Goal: Book appointment/travel/reservation

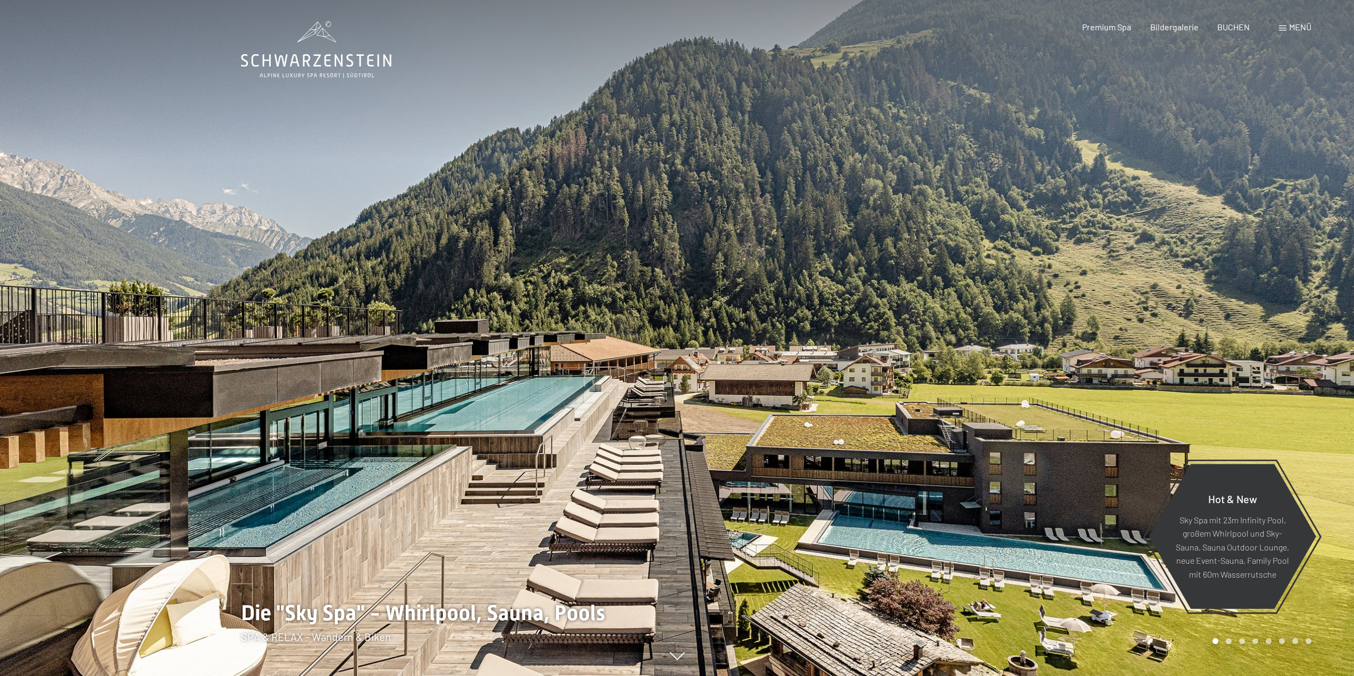
click at [1298, 24] on span "Menü" at bounding box center [1300, 27] width 22 height 10
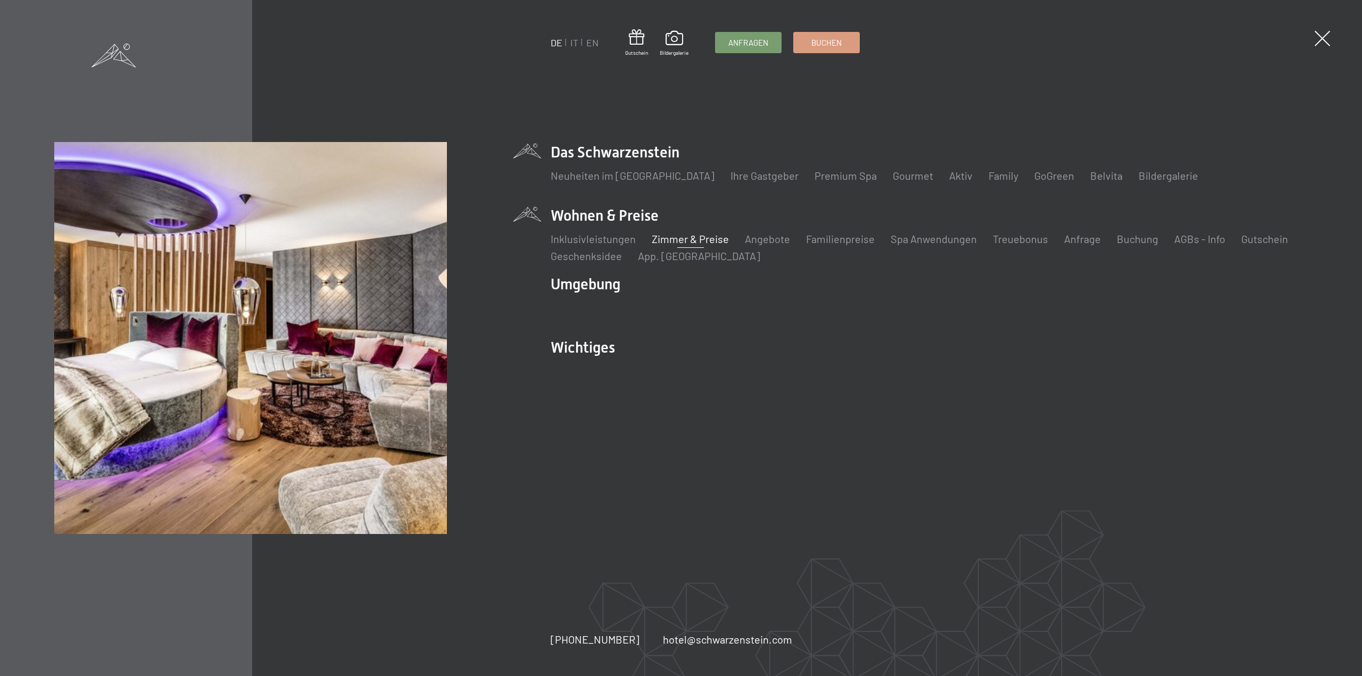
click at [669, 239] on link "Zimmer & Preise" at bounding box center [690, 238] width 77 height 13
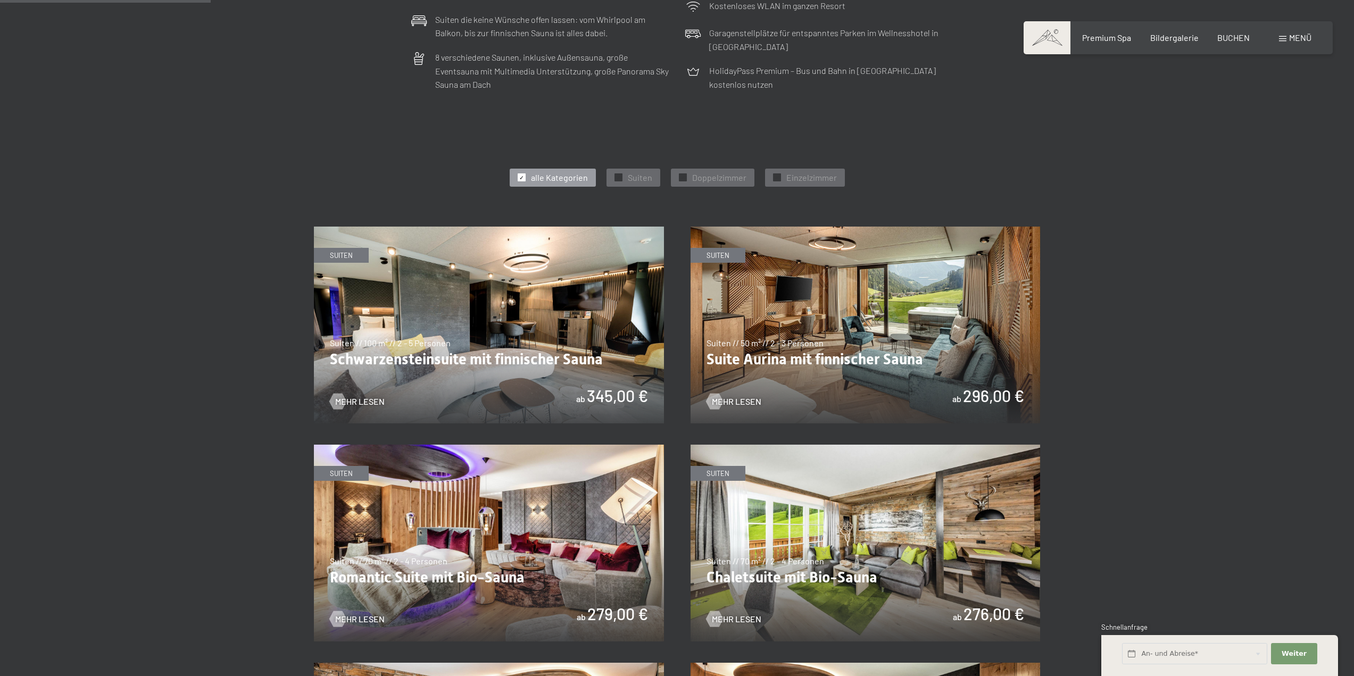
scroll to position [532, 0]
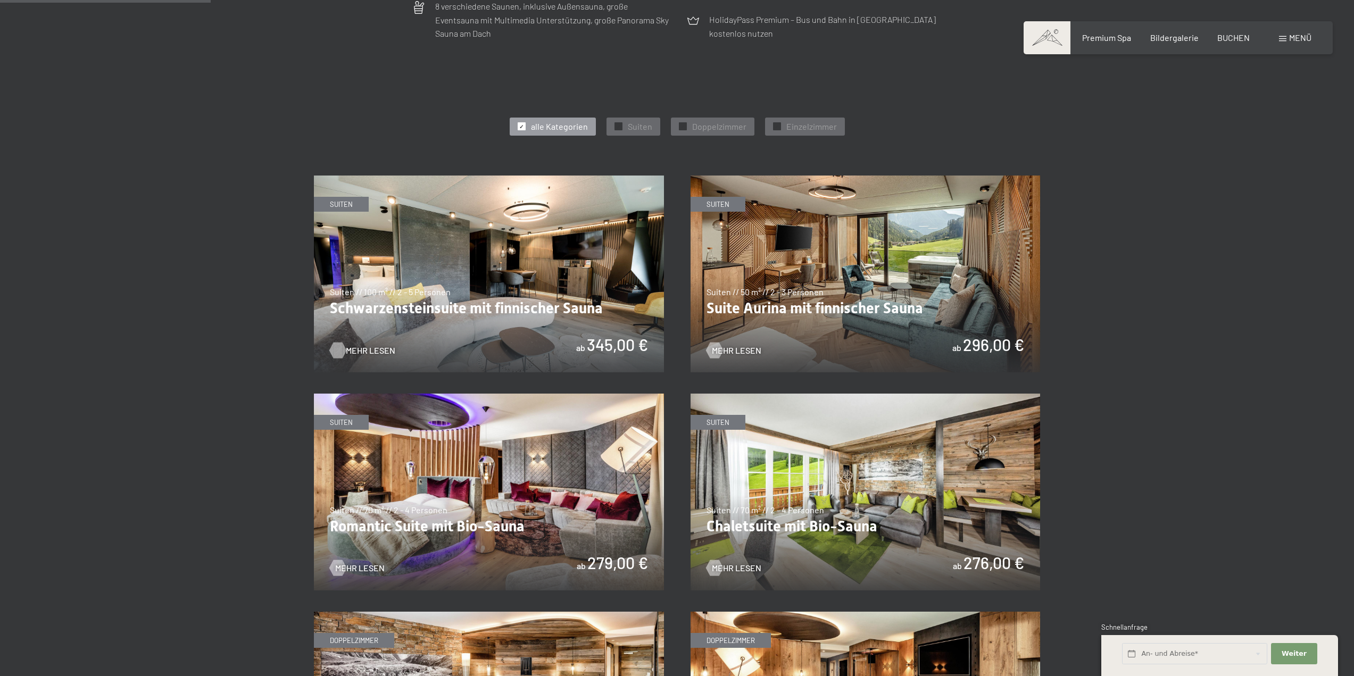
click at [365, 350] on span "Mehr Lesen" at bounding box center [370, 351] width 49 height 12
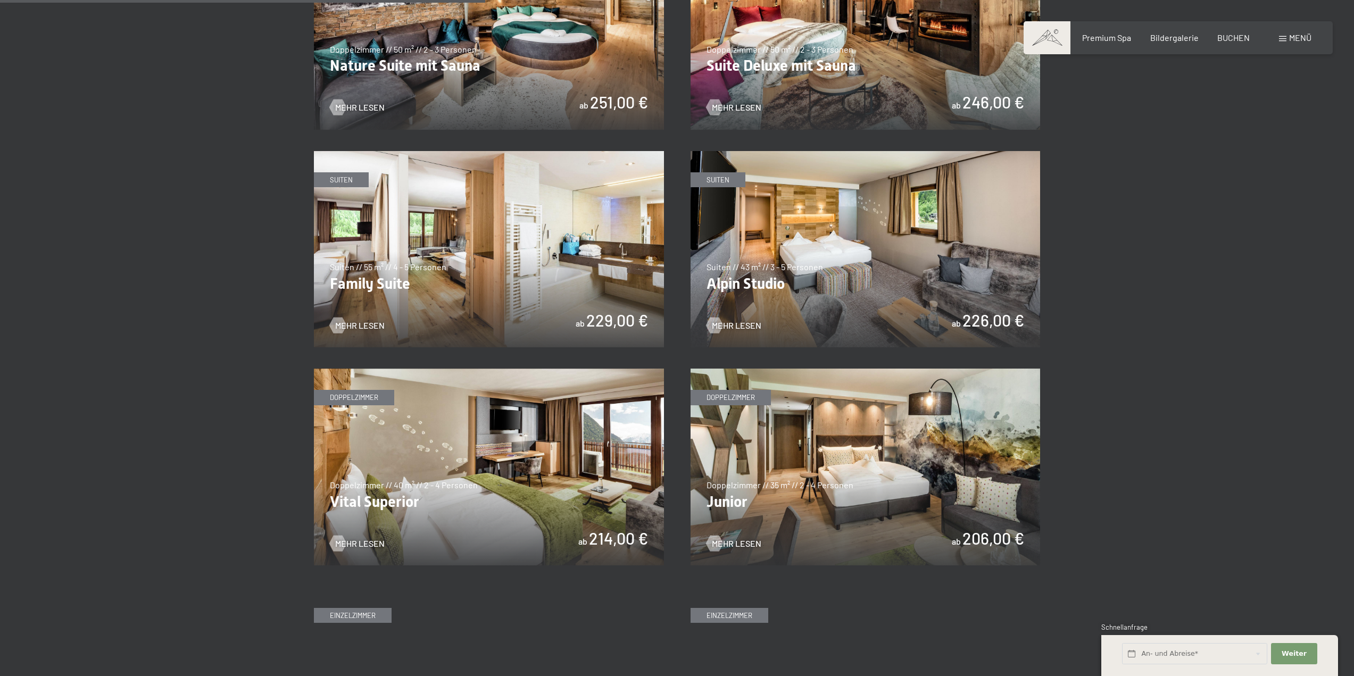
scroll to position [1223, 0]
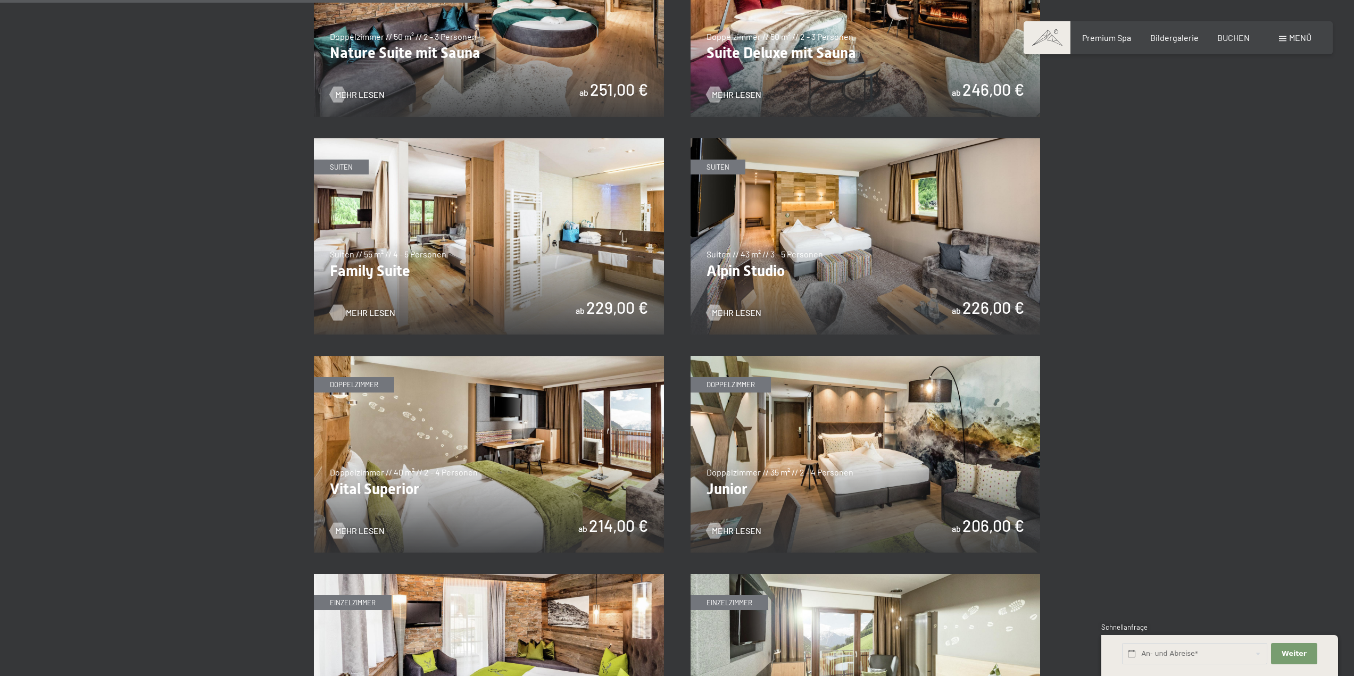
click at [377, 313] on span "Mehr Lesen" at bounding box center [370, 313] width 49 height 12
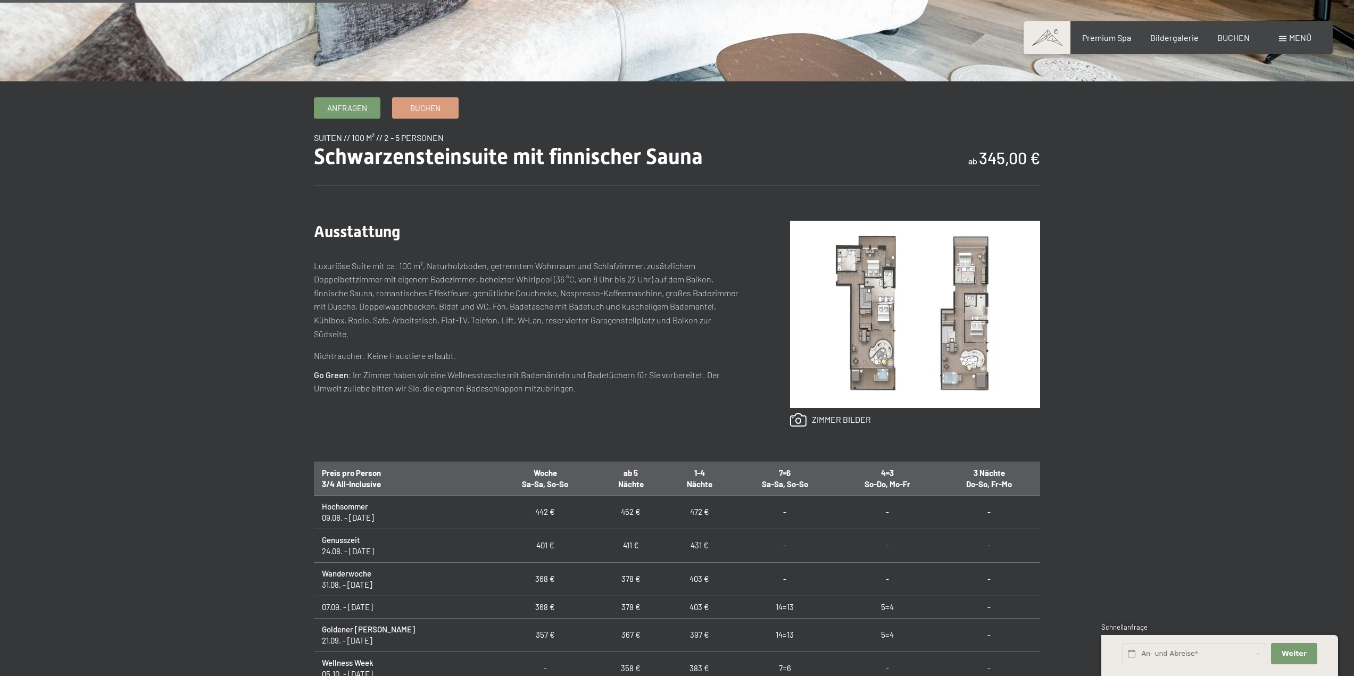
scroll to position [213, 0]
